Goal: Information Seeking & Learning: Learn about a topic

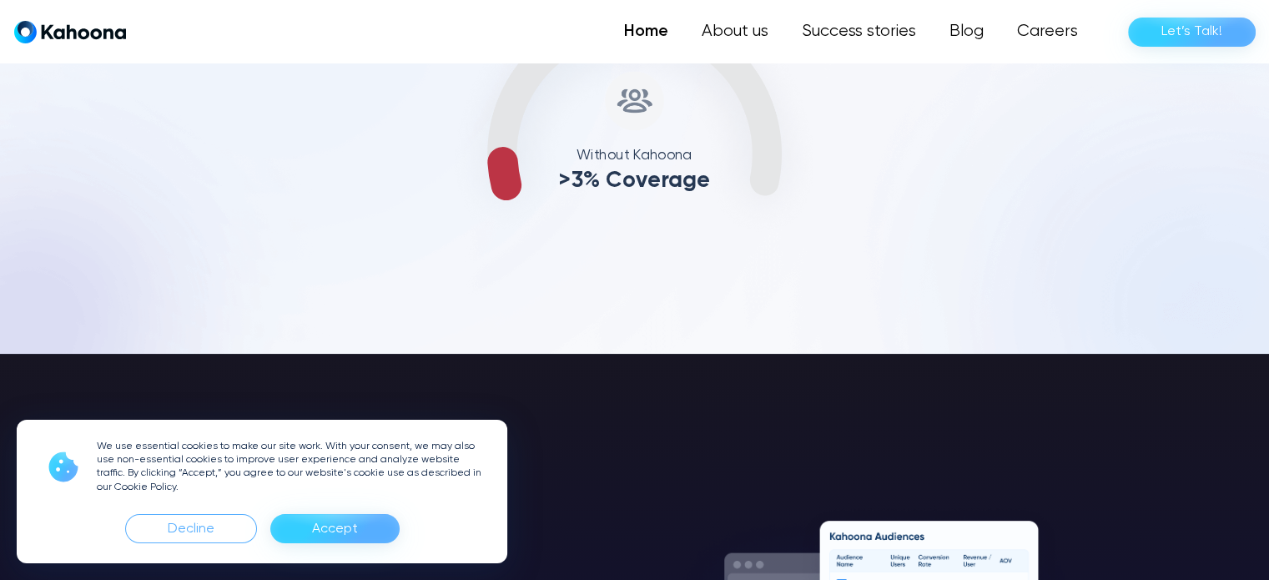
scroll to position [841, 0]
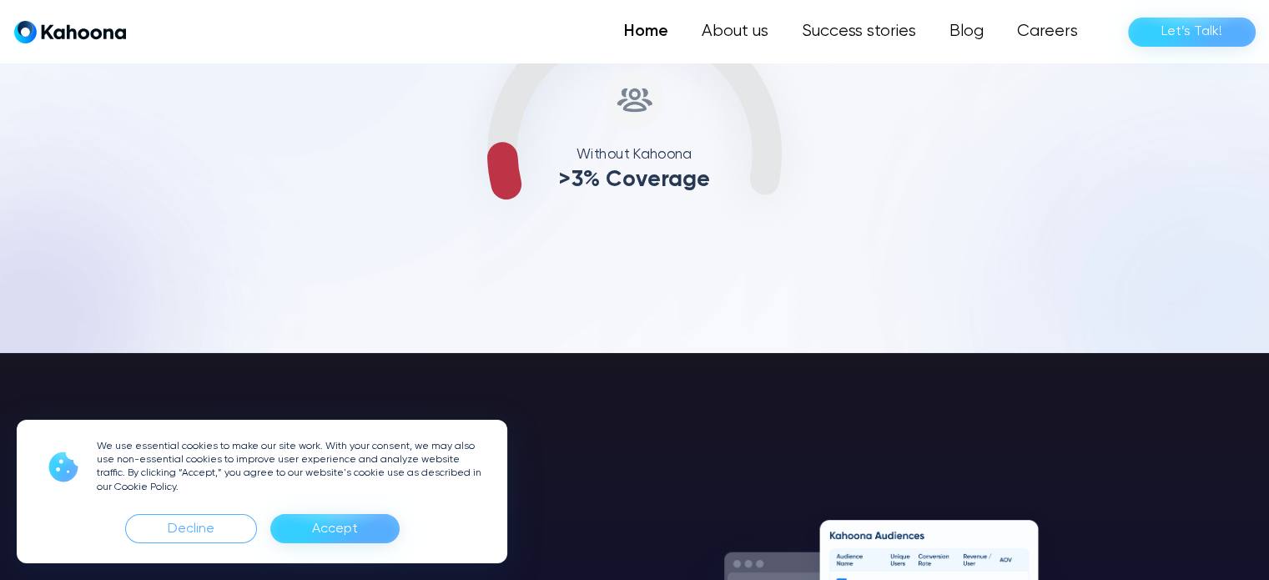
click at [347, 532] on div "Accept" at bounding box center [335, 529] width 46 height 27
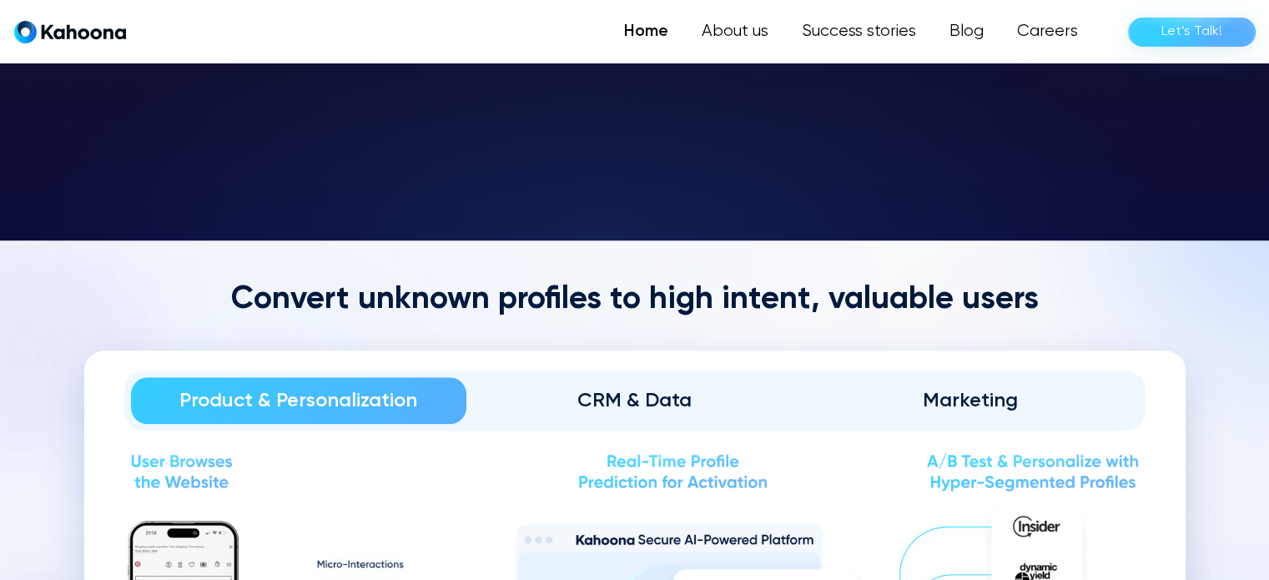
scroll to position [1598, 0]
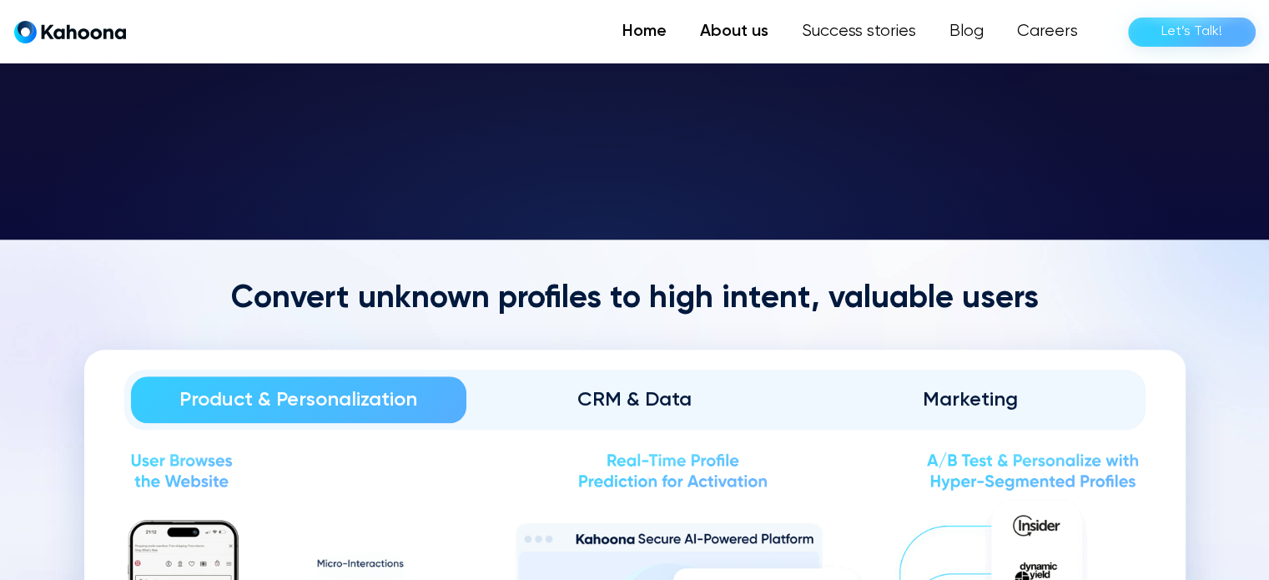
click at [747, 21] on link "About us" at bounding box center [734, 31] width 102 height 33
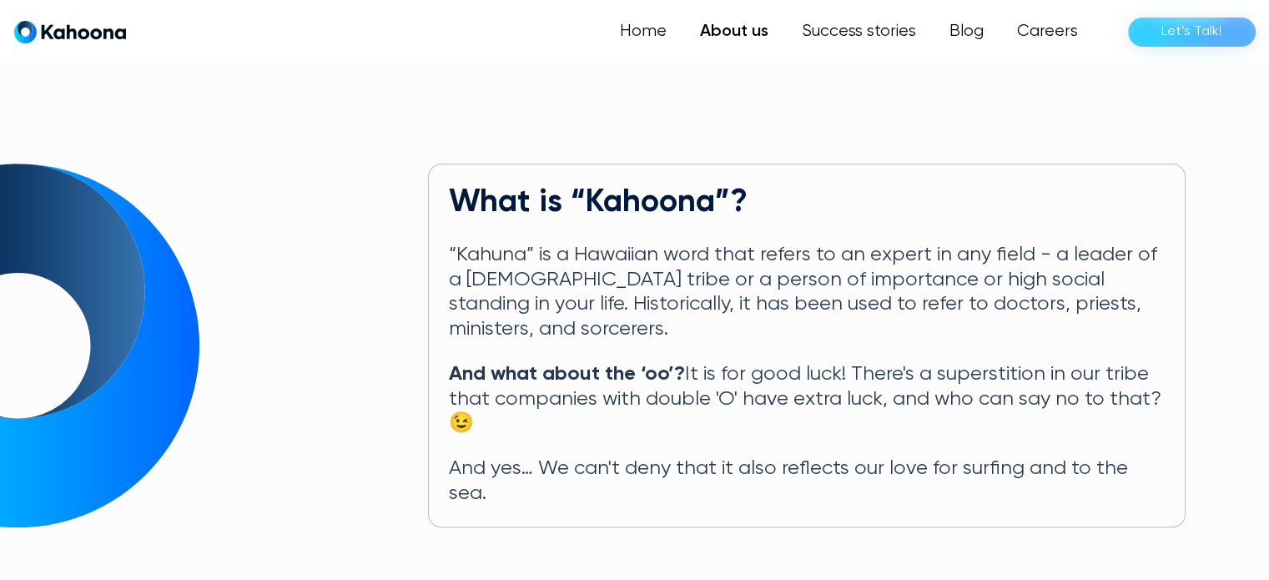
scroll to position [752, 0]
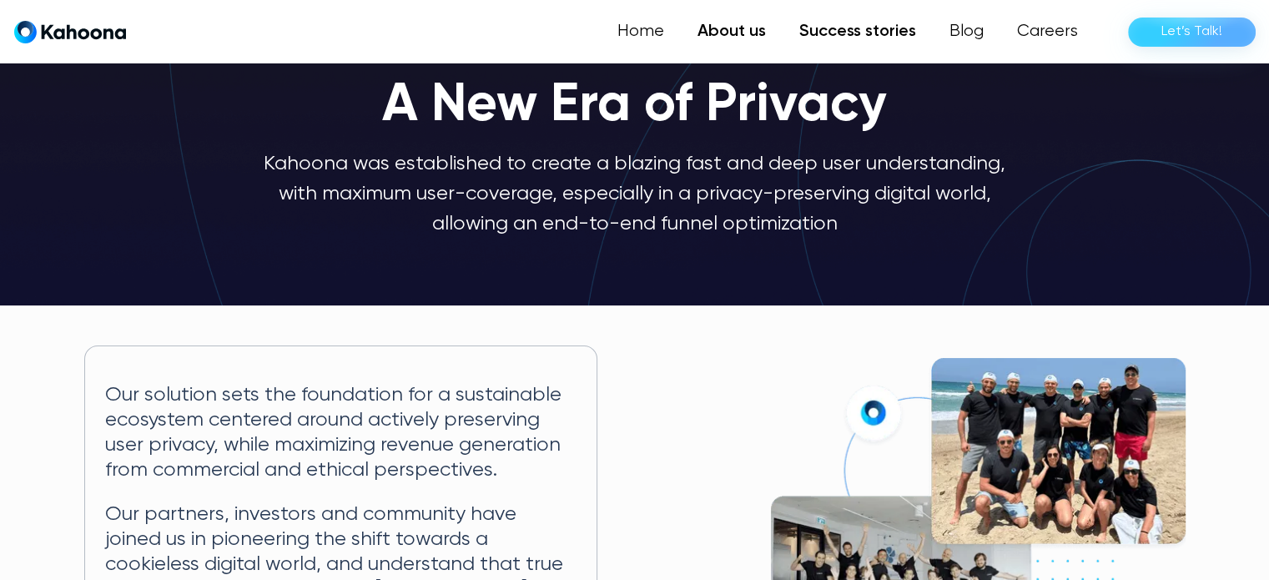
click at [831, 41] on link "Success stories" at bounding box center [858, 31] width 150 height 33
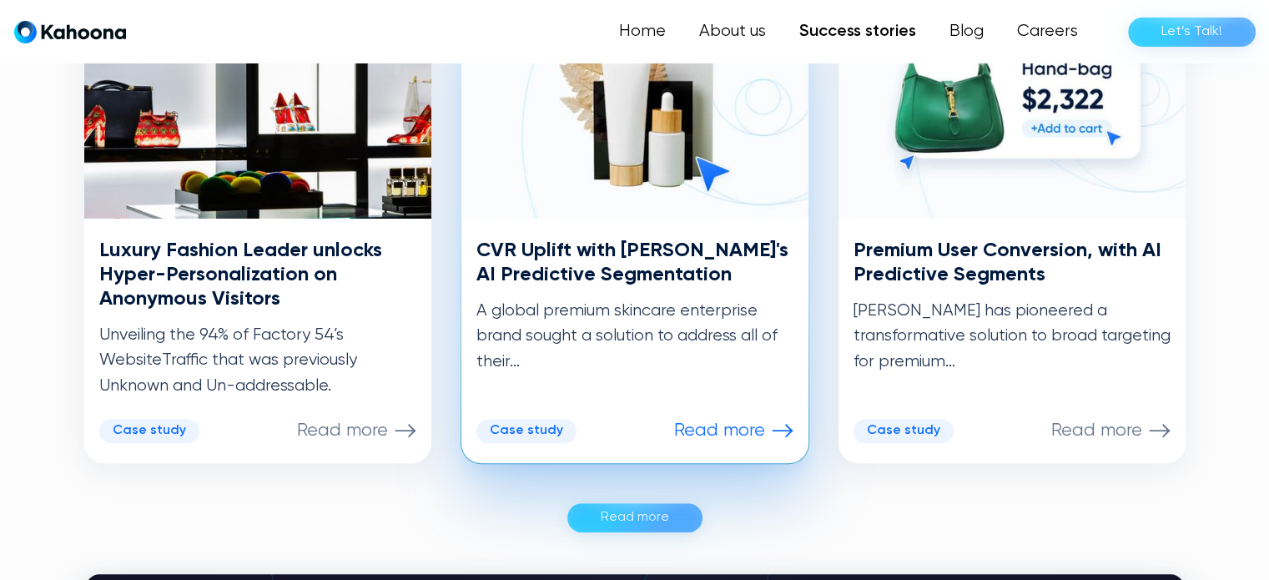
scroll to position [924, 0]
click at [742, 436] on p "Read more" at bounding box center [719, 431] width 91 height 22
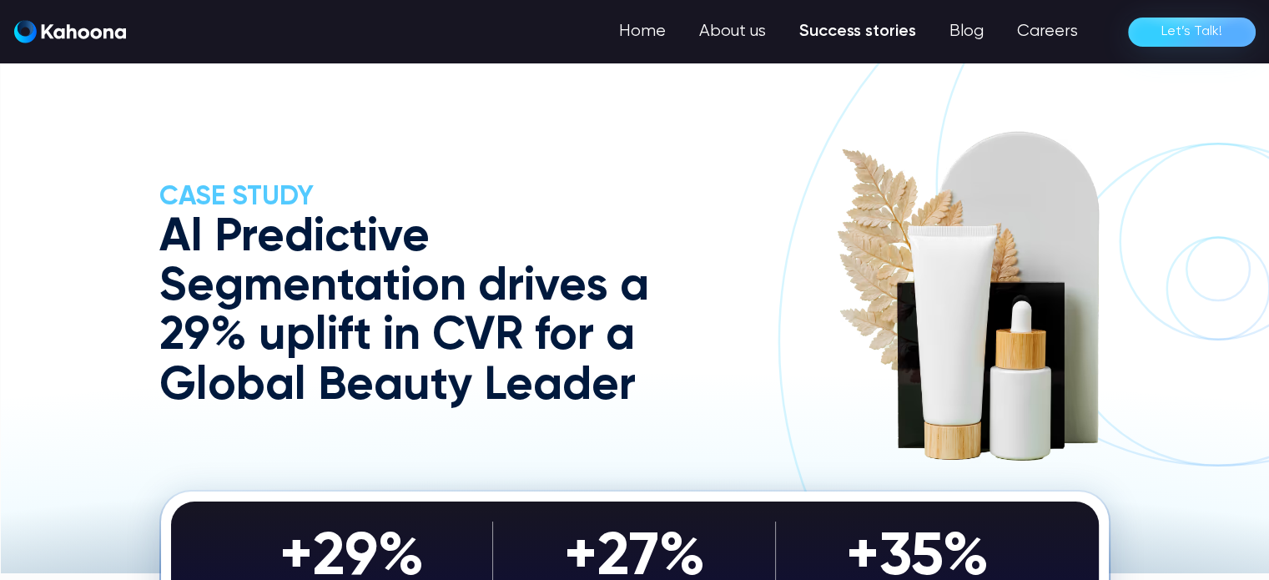
click at [84, 39] on img "home" at bounding box center [70, 31] width 112 height 23
